Goal: Book appointment/travel/reservation

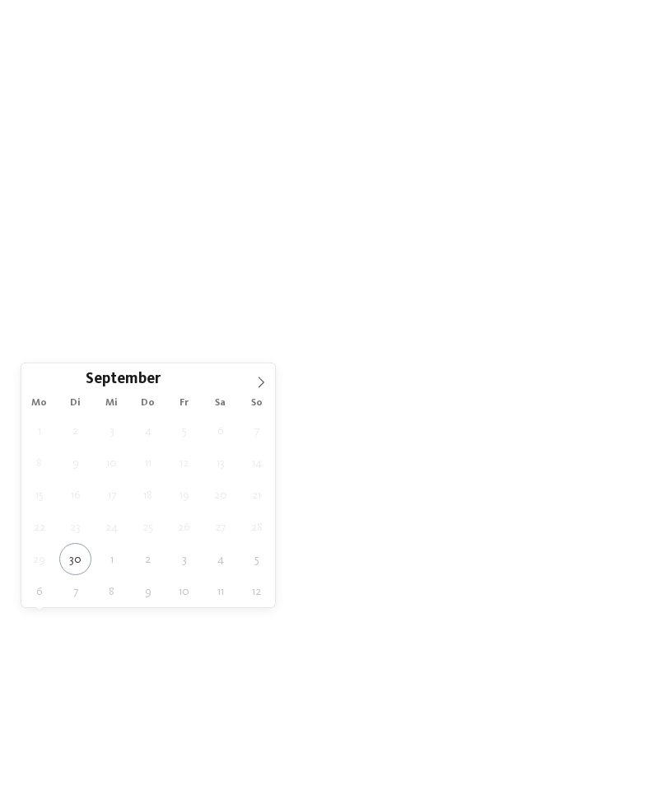
click at [258, 386] on icon at bounding box center [261, 383] width 12 height 12
type div "02.10.2025"
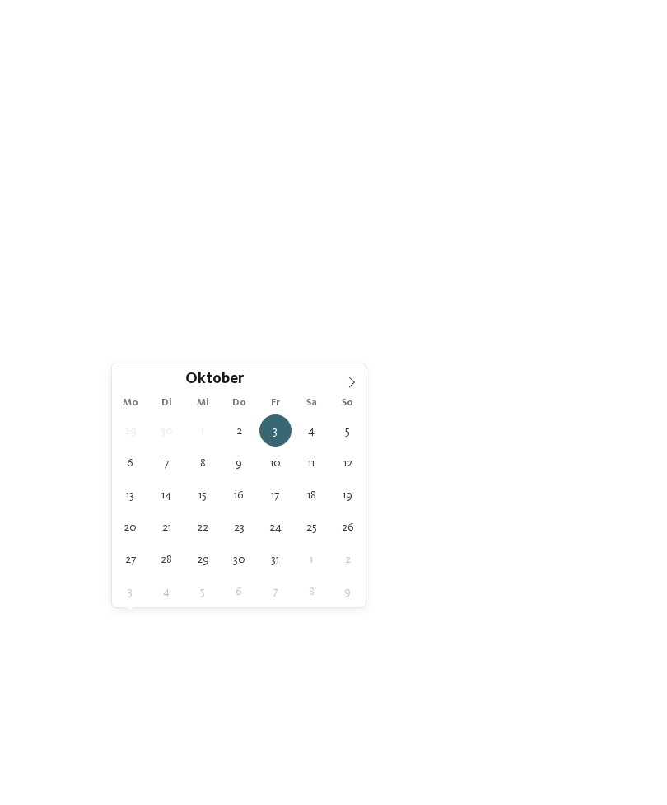
type div "05.10.2025"
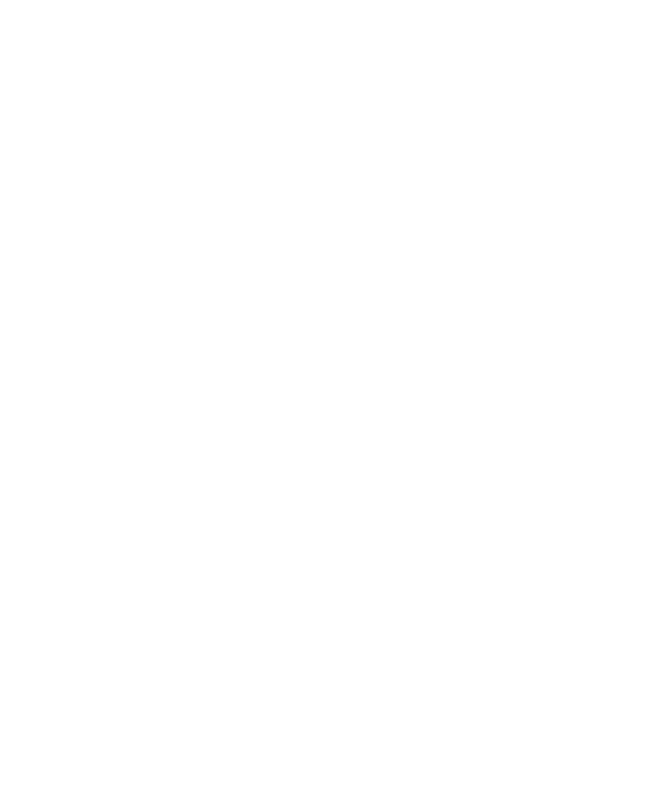
click at [353, 583] on span "Meine Wünsche" at bounding box center [347, 577] width 64 height 12
click at [302, 132] on div at bounding box center [301, 130] width 16 height 16
click at [510, 162] on div "Sauna" at bounding box center [465, 164] width 214 height 33
click at [567, 191] on div at bounding box center [564, 198] width 16 height 16
click at [296, 129] on icon at bounding box center [301, 130] width 11 height 10
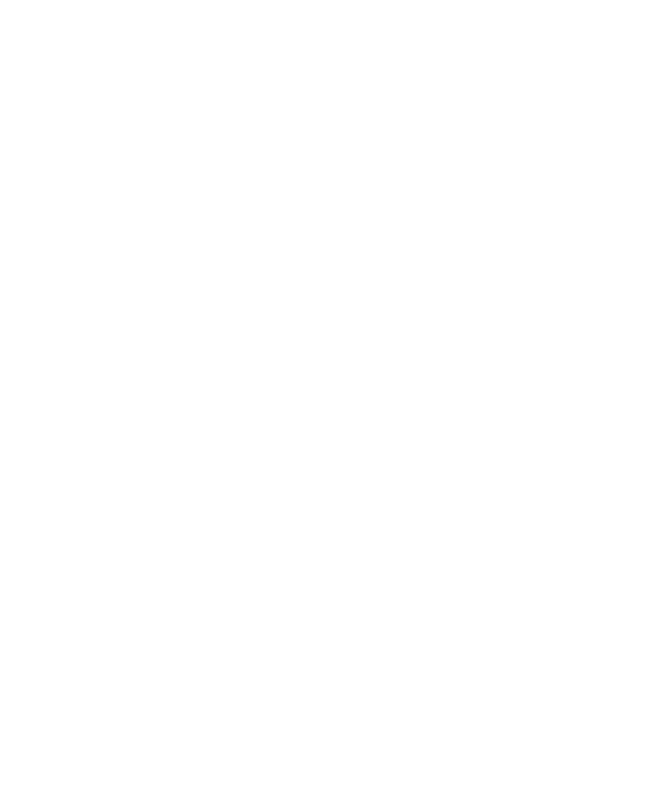
click at [501, 686] on div "übernehmen" at bounding box center [334, 702] width 478 height 33
click at [258, 583] on span "Region" at bounding box center [246, 577] width 44 height 12
click at [412, 371] on div "Meraner Land" at bounding box center [334, 387] width 214 height 33
click at [428, 312] on div at bounding box center [432, 320] width 16 height 16
click at [435, 345] on div at bounding box center [432, 353] width 16 height 16
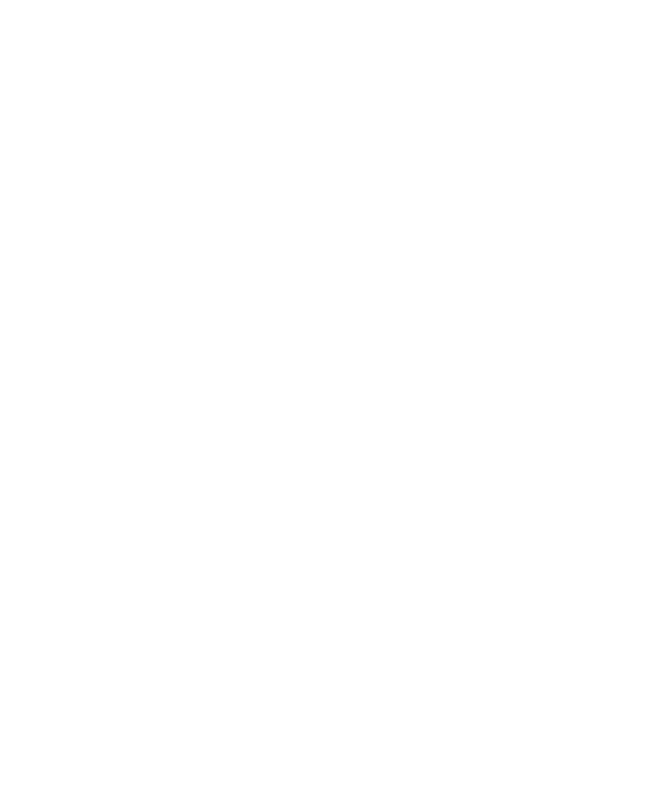
click at [435, 312] on div at bounding box center [432, 320] width 16 height 16
click at [437, 411] on div at bounding box center [432, 419] width 16 height 16
click at [428, 444] on div at bounding box center [432, 452] width 16 height 16
click at [374, 494] on div "übernehmen" at bounding box center [334, 510] width 214 height 33
click at [611, 591] on link "Hotel finden" at bounding box center [603, 576] width 86 height 29
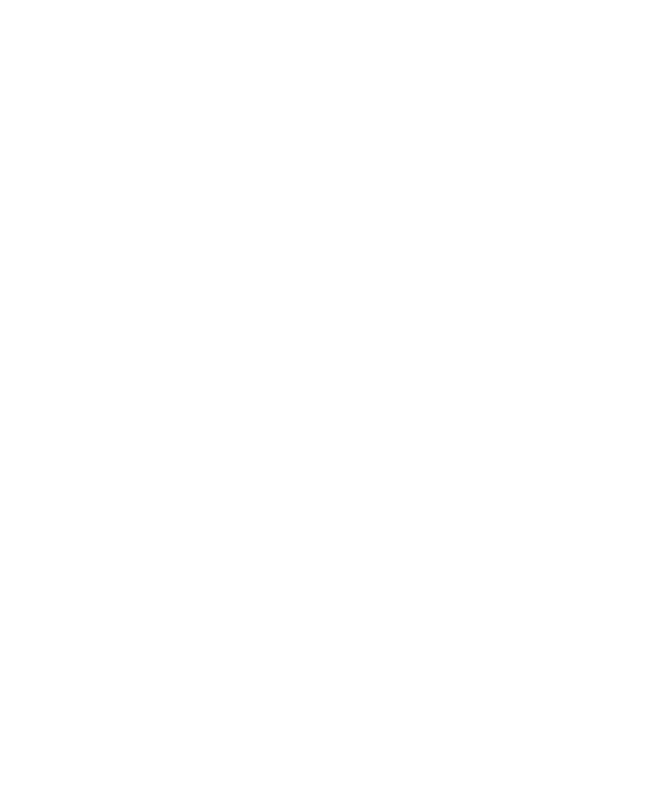
click at [211, 427] on icon at bounding box center [213, 437] width 22 height 20
click at [629, 232] on icon at bounding box center [634, 246] width 35 height 29
click at [645, 232] on icon at bounding box center [634, 246] width 35 height 29
